Goal: Communication & Community: Answer question/provide support

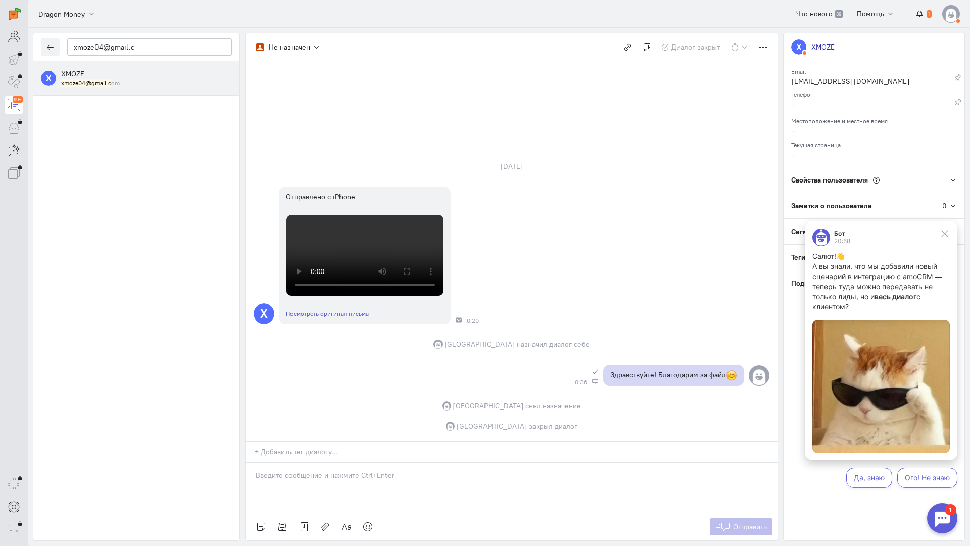
scroll to position [139, 0]
drag, startPoint x: 146, startPoint y: 51, endPoint x: 0, endPoint y: 46, distance: 146.1
click at [0, 46] on div "operator conversation-V1122-10000-3month 99+" at bounding box center [485, 273] width 970 height 546
paste input "Aydatony366@icl"
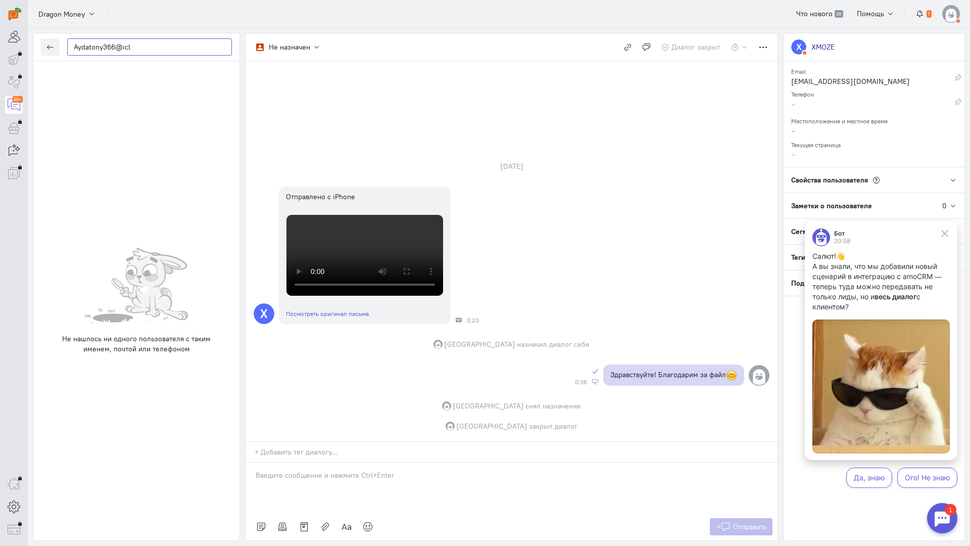
type input "Aydatony366@icl"
drag, startPoint x: 181, startPoint y: 48, endPoint x: 2, endPoint y: 41, distance: 179.5
click at [0, 42] on div "operator conversation-V1122-10000-3month 99+" at bounding box center [485, 273] width 970 height 546
click at [53, 43] on icon "button" at bounding box center [50, 47] width 8 height 8
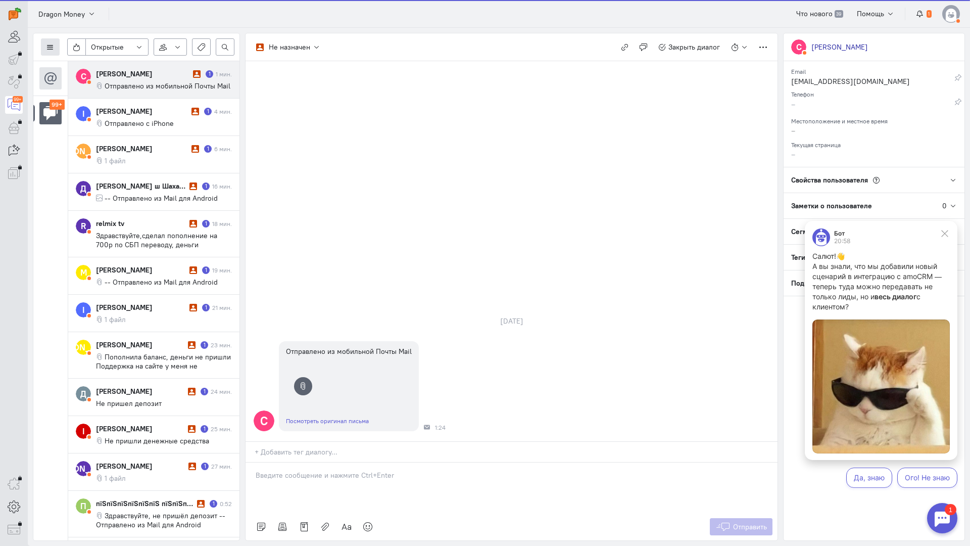
click at [51, 43] on button at bounding box center [50, 46] width 19 height 17
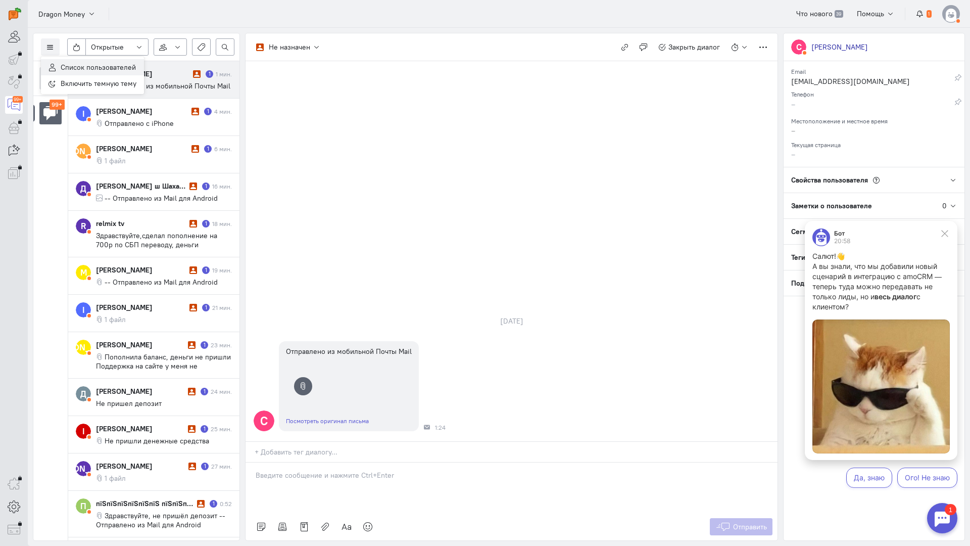
click at [65, 67] on span "Список пользователей" at bounding box center [98, 67] width 75 height 9
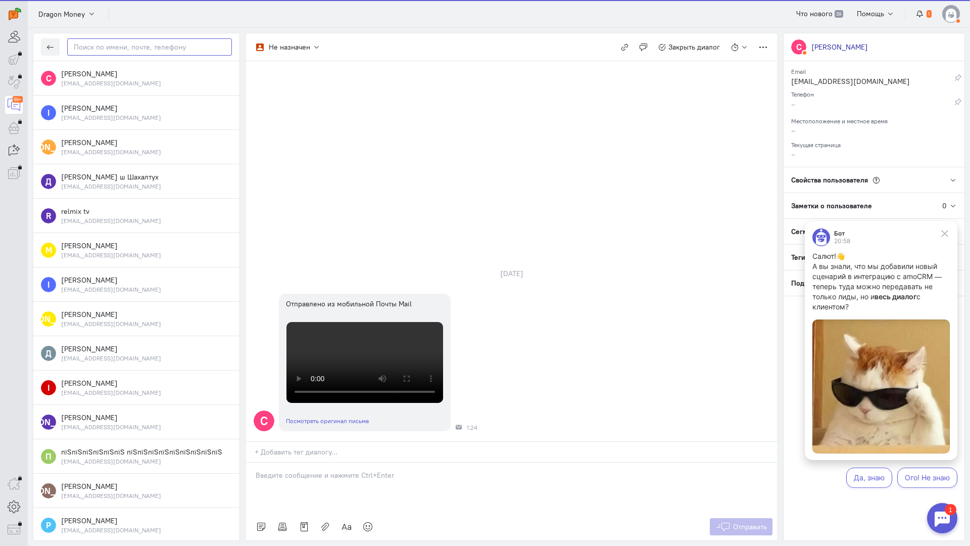
click at [122, 42] on input "text" at bounding box center [149, 46] width 165 height 17
paste input "Aydatony366@icl"
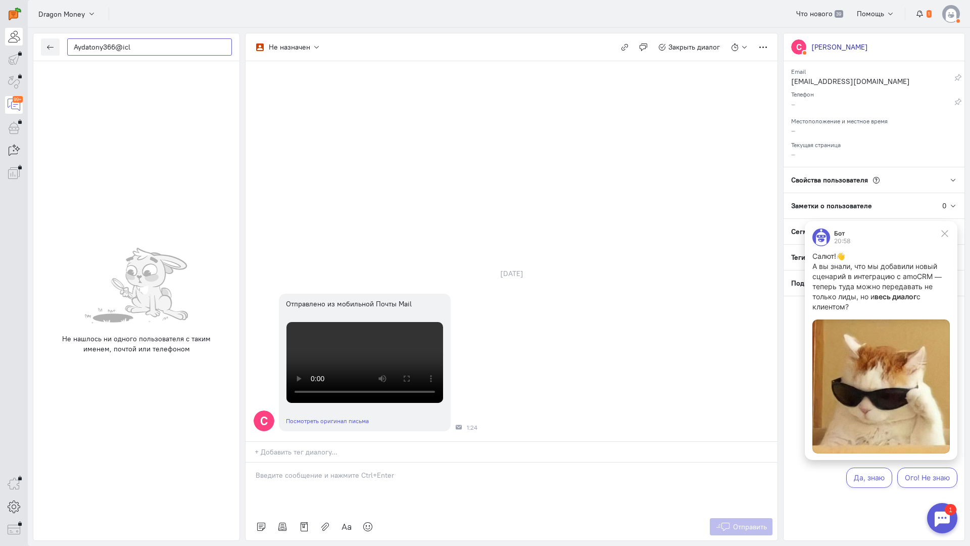
drag, startPoint x: 0, startPoint y: 44, endPoint x: 7, endPoint y: 42, distance: 6.7
click at [0, 44] on div "operator conversation-V1122-10000-3month 99+" at bounding box center [485, 273] width 970 height 546
paste input "Lenovosadad@gma"
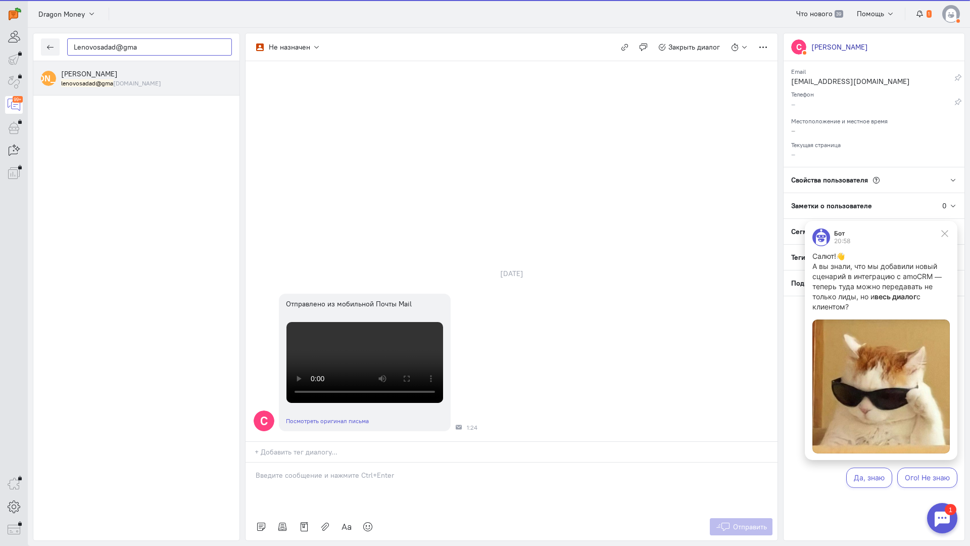
type input "Lenovosadad@gma"
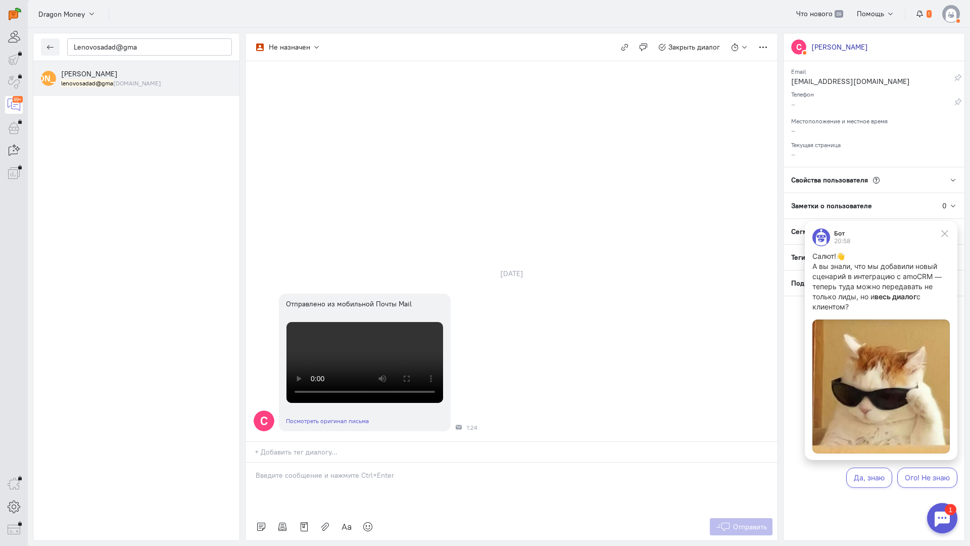
click at [98, 83] on mark "lenovosadad@gma" at bounding box center [87, 83] width 52 height 8
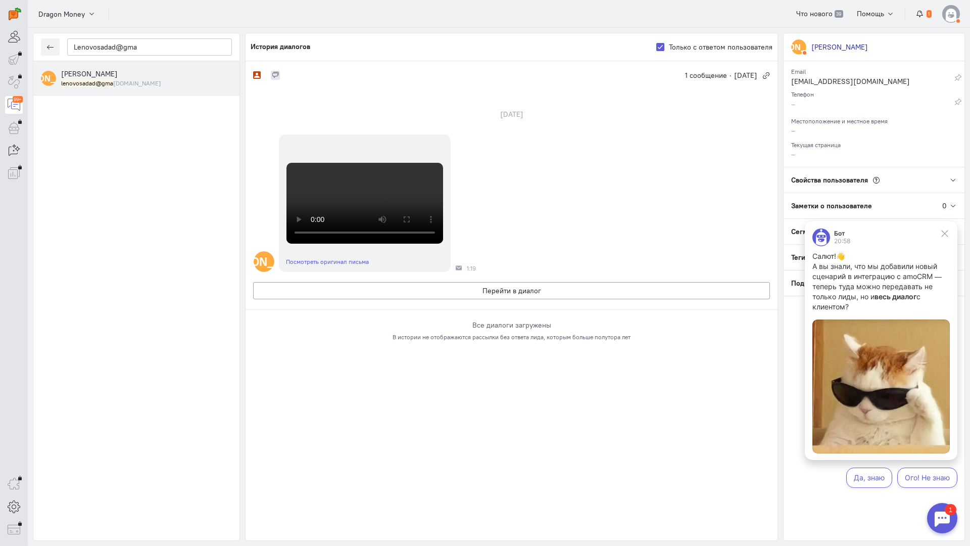
click at [590, 277] on div "[PERSON_NAME] Посмотреть оригинал письма 1:19" at bounding box center [512, 203] width 532 height 148
click at [454, 299] on button "Перейти в диалог" at bounding box center [511, 290] width 517 height 17
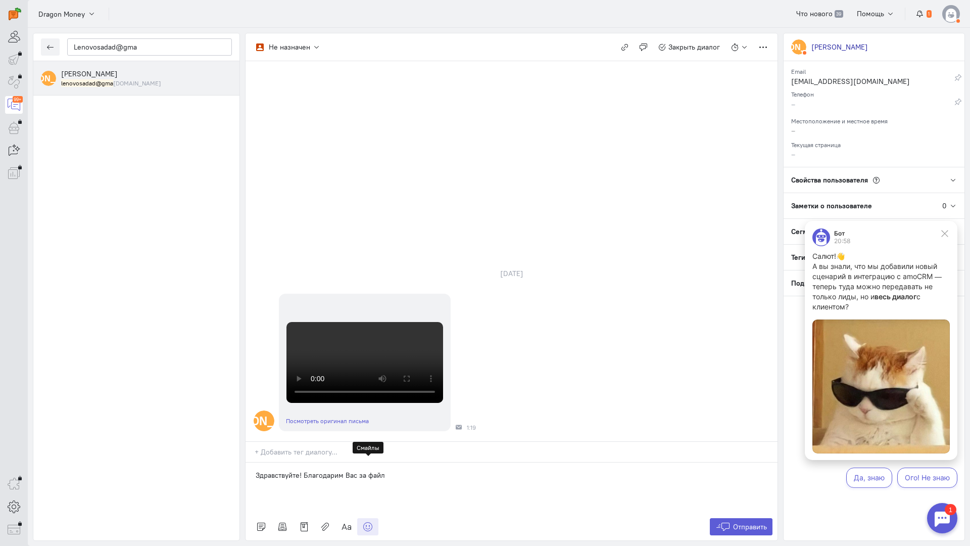
click at [371, 521] on icon at bounding box center [368, 526] width 10 height 10
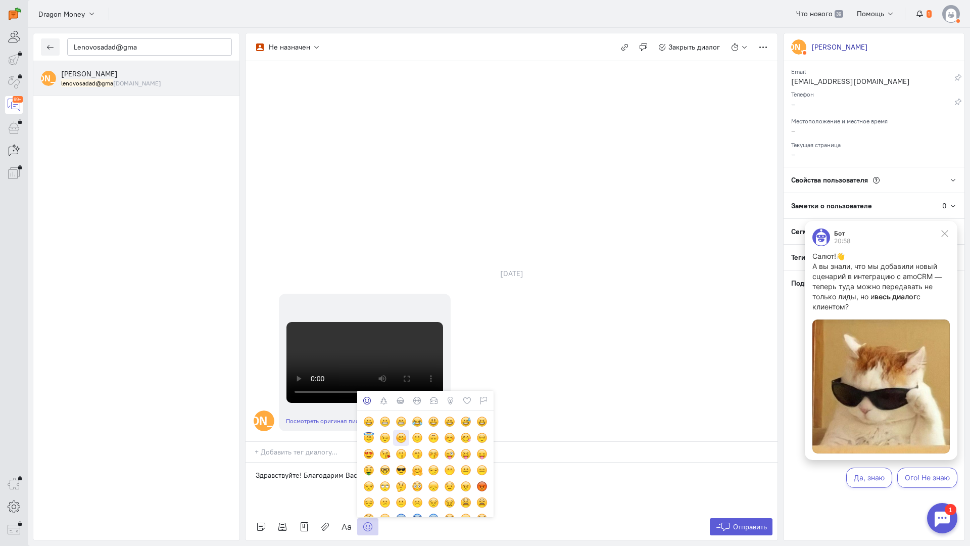
click at [400, 432] on div at bounding box center [401, 437] width 11 height 11
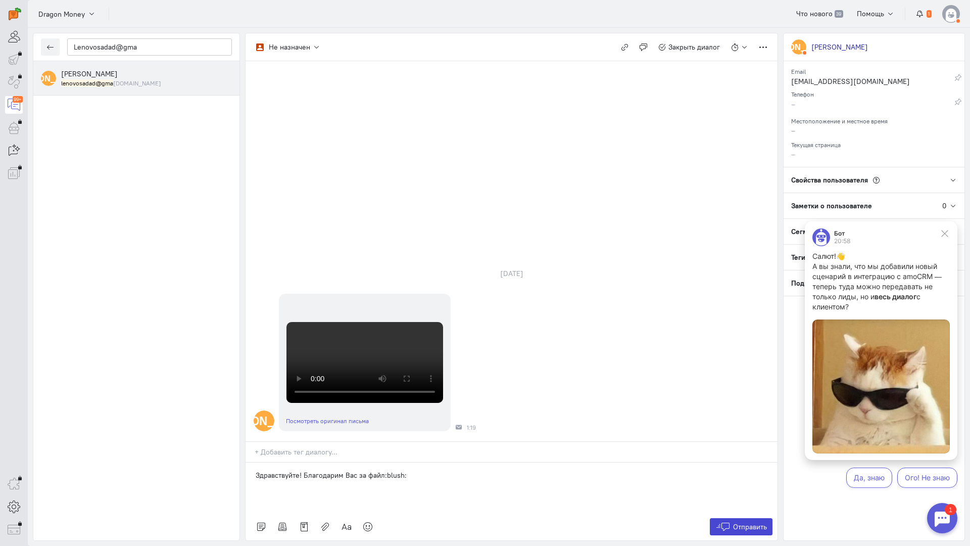
click at [741, 522] on span "Отправить" at bounding box center [750, 526] width 34 height 9
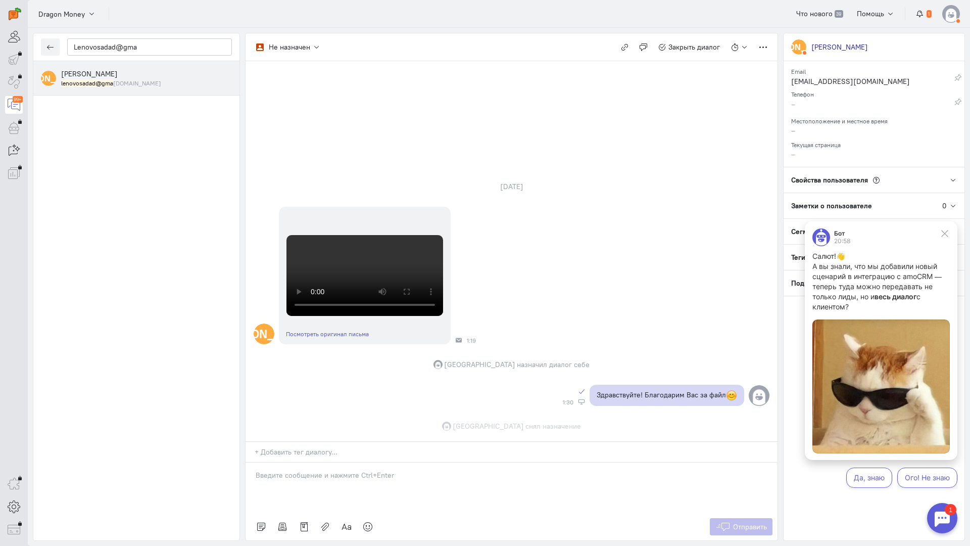
scroll to position [320, 0]
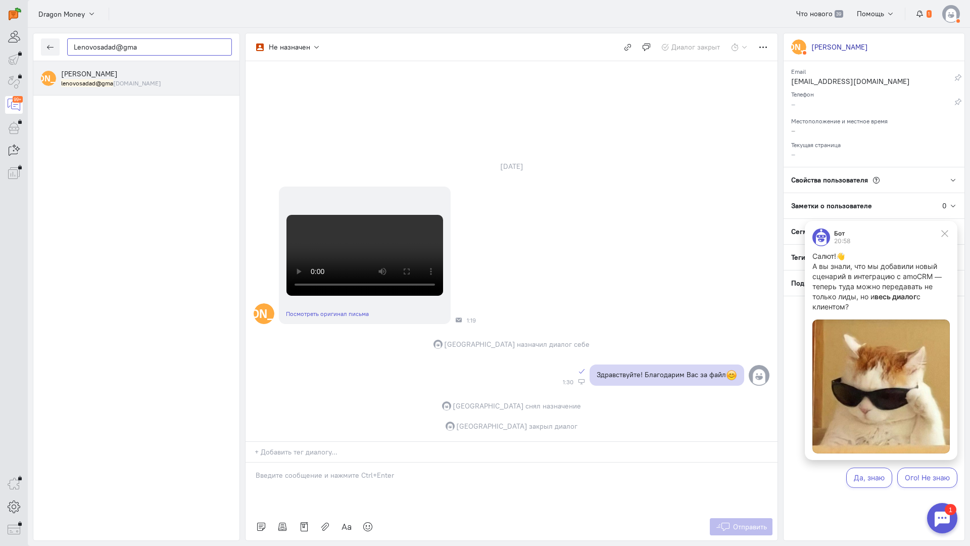
drag, startPoint x: 155, startPoint y: 51, endPoint x: 1, endPoint y: 43, distance: 154.8
click at [0, 43] on div "operator conversation-V1122-10000-3month 99+" at bounding box center [485, 273] width 970 height 546
paste input "Aydatony366@icl"
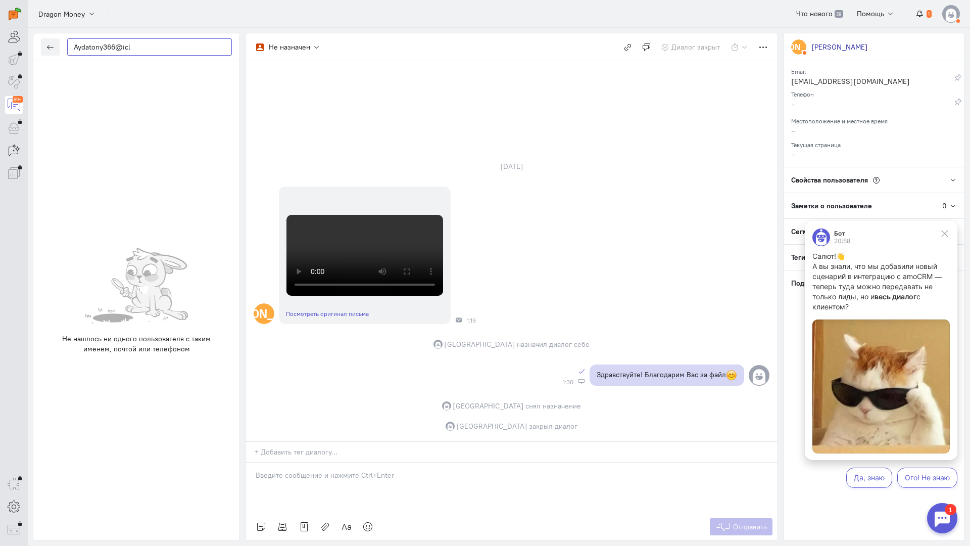
type input "Aydatony366@icl"
